Goal: Complete application form

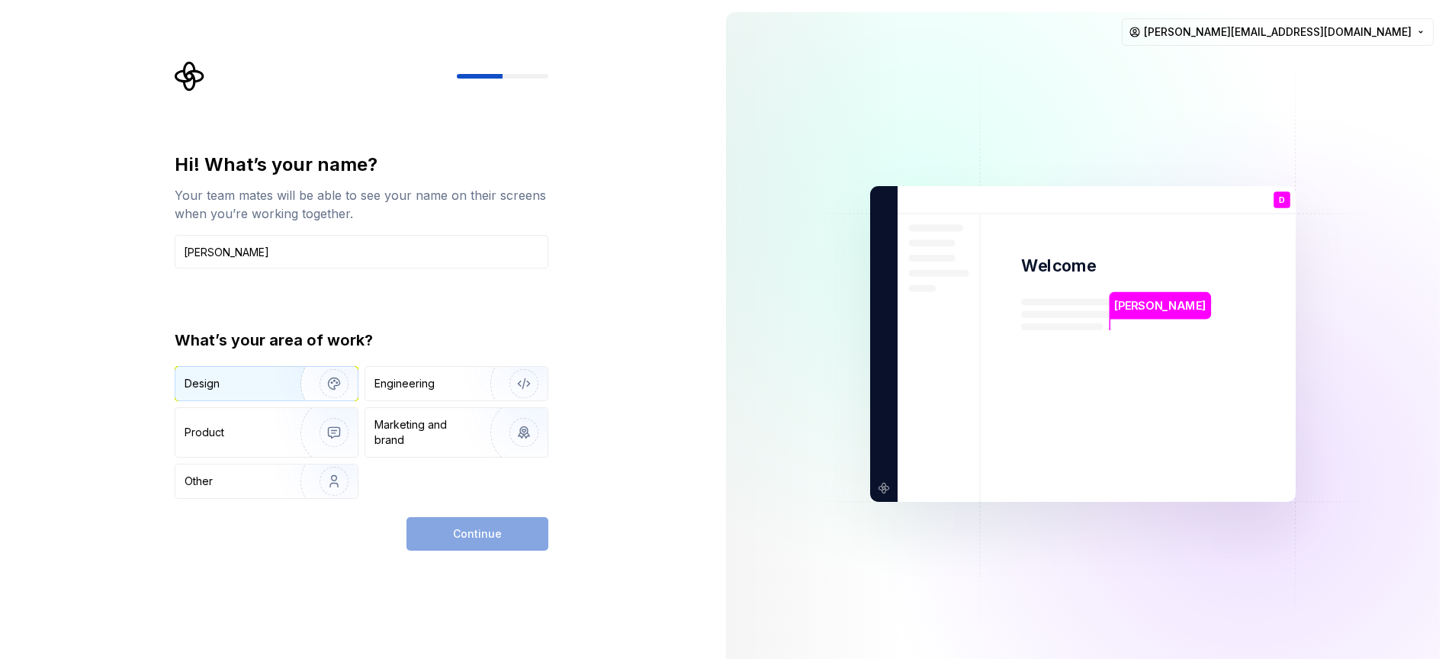
type input "[PERSON_NAME]"
click at [239, 384] on div "Design" at bounding box center [233, 383] width 96 height 15
click at [477, 531] on span "Continue" at bounding box center [477, 533] width 49 height 15
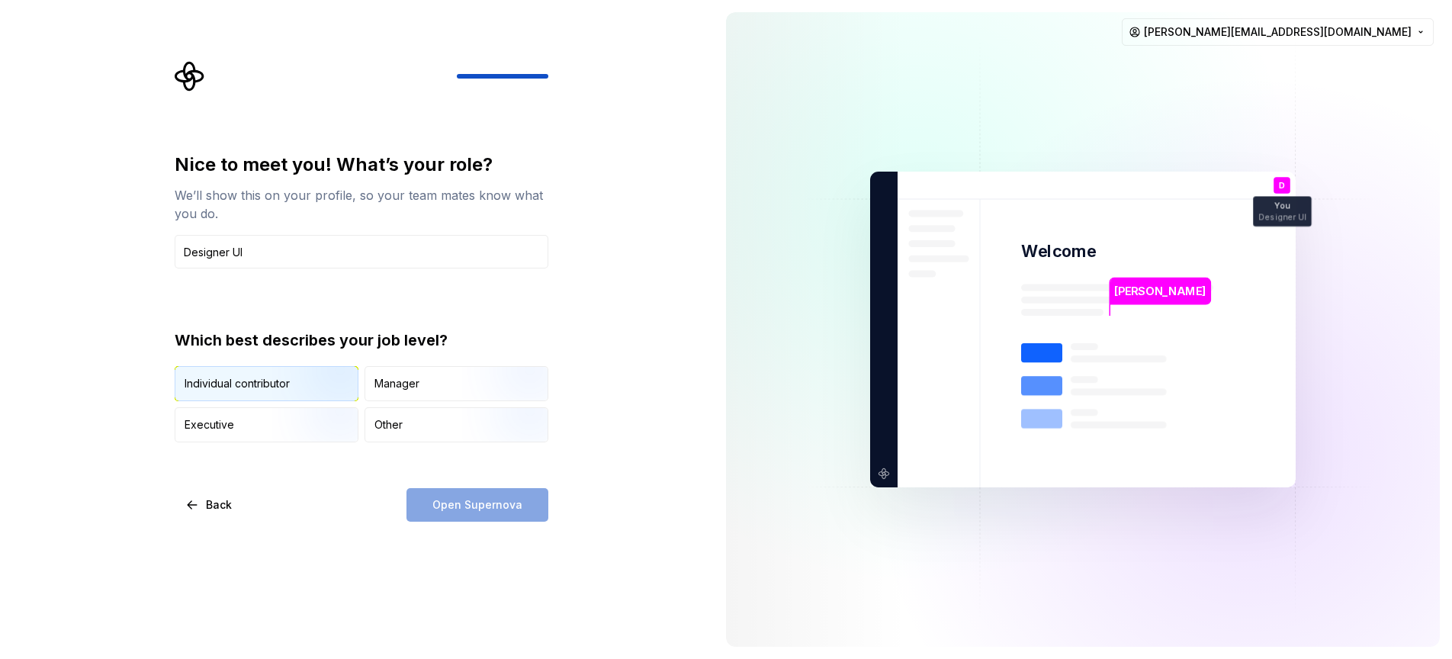
type input "Designer UI"
click at [250, 389] on div "Individual contributor" at bounding box center [237, 383] width 105 height 15
click at [480, 502] on span "Open Supernova" at bounding box center [477, 504] width 90 height 15
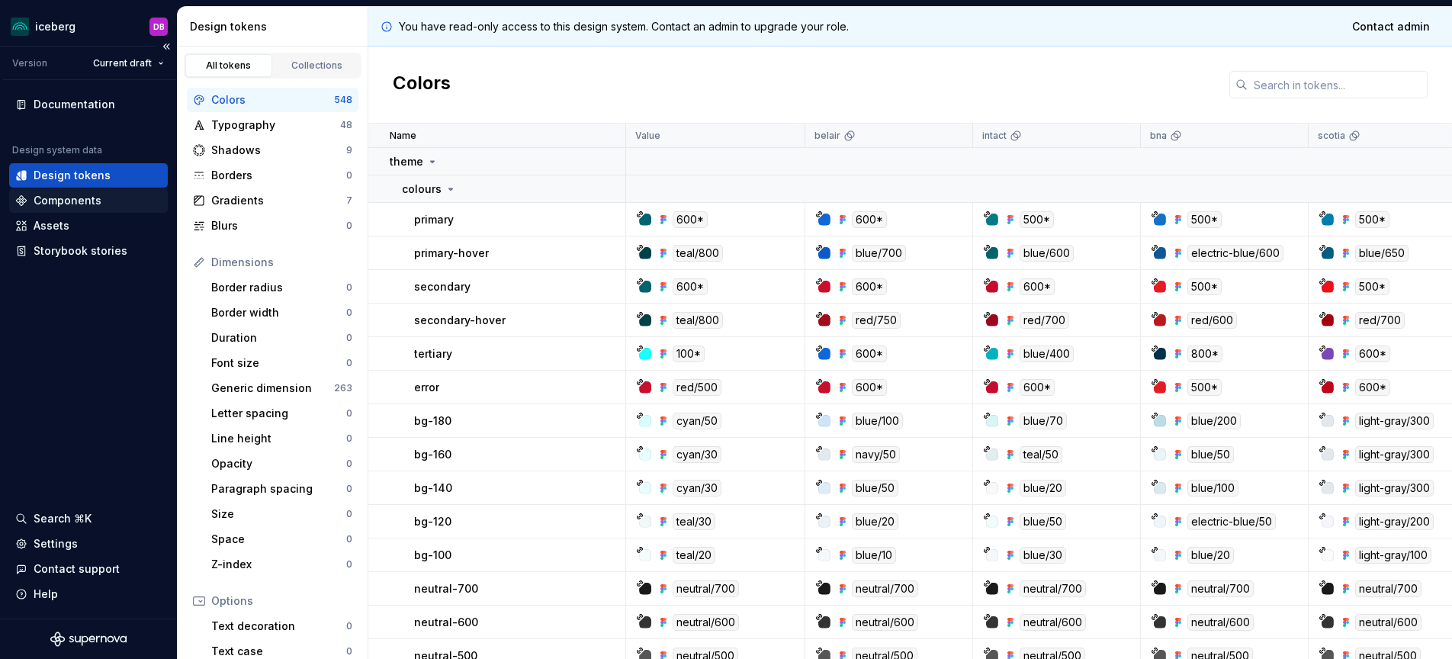
click at [92, 204] on div "Components" at bounding box center [68, 200] width 68 height 15
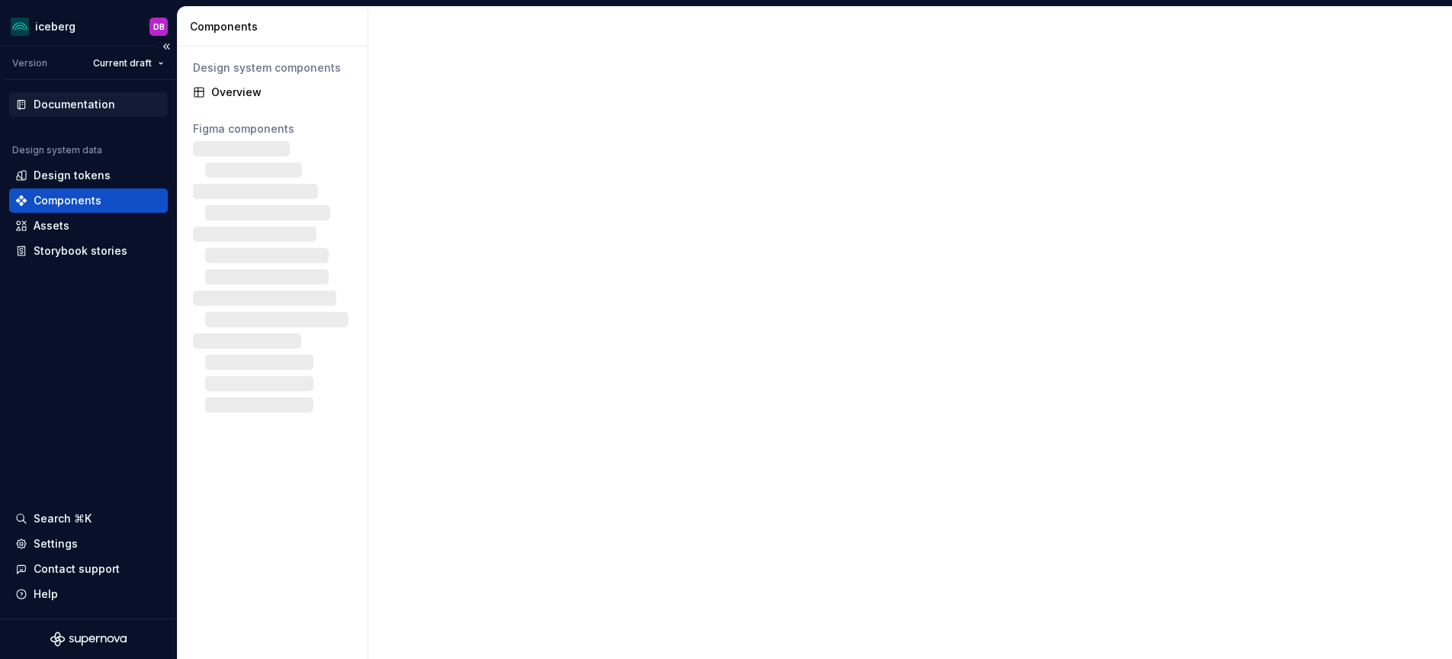
click at [88, 105] on div "Documentation" at bounding box center [75, 104] width 82 height 15
